Goal: Entertainment & Leisure: Consume media (video, audio)

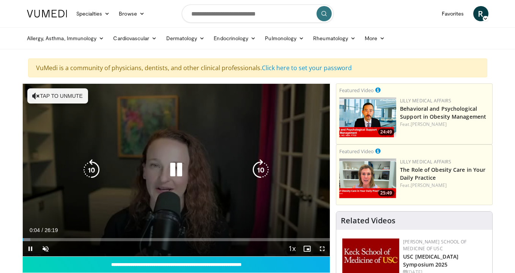
click at [33, 94] on icon "Video Player" at bounding box center [36, 96] width 8 height 8
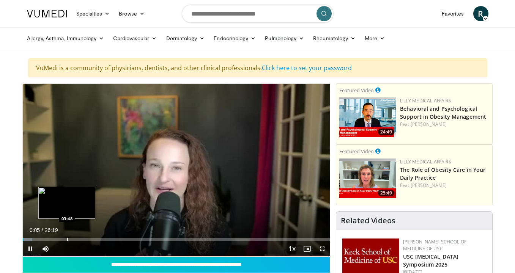
click at [67, 240] on div "Progress Bar" at bounding box center [67, 239] width 1 height 3
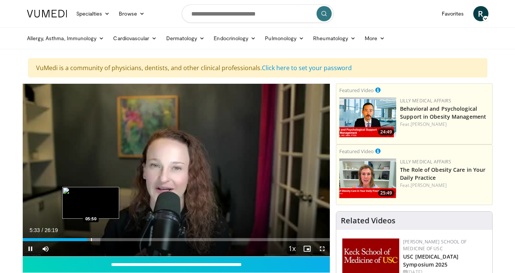
click at [91, 240] on div "Progress Bar" at bounding box center [91, 239] width 1 height 3
click at [105, 240] on div "10 seconds Tap to unmute" at bounding box center [176, 170] width 307 height 173
click at [29, 248] on span "Video Player" at bounding box center [30, 248] width 15 height 15
